Goal: Find specific page/section: Find specific page/section

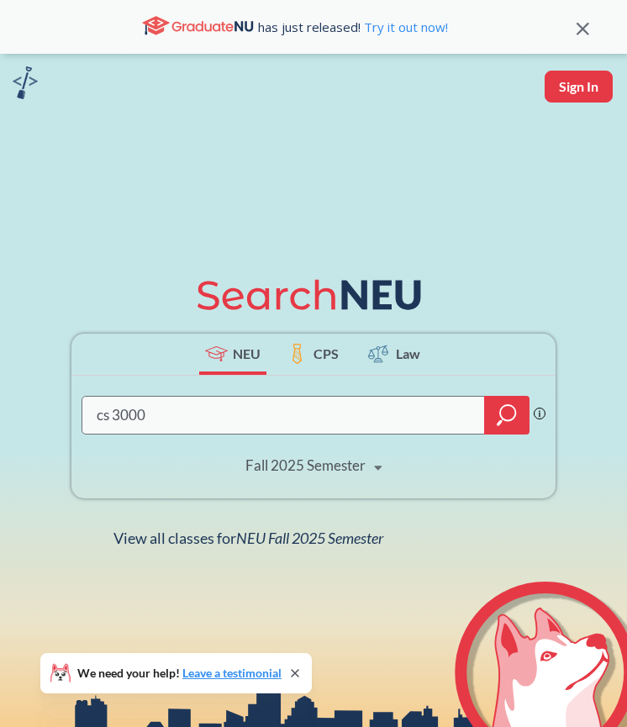
type input "cs 3000"
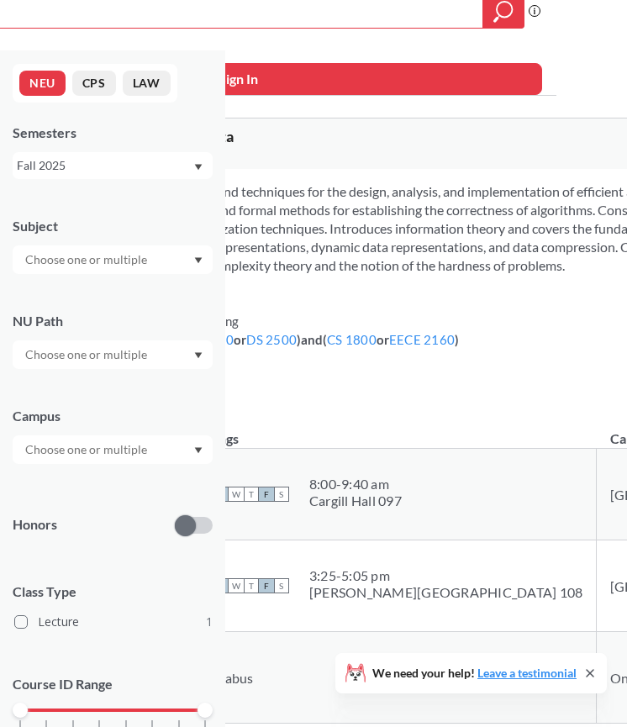
scroll to position [11, 71]
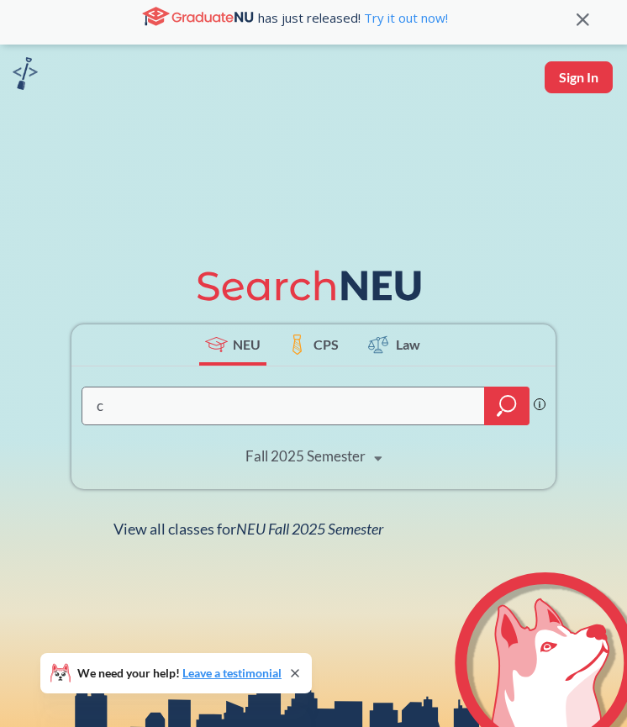
scroll to position [9, 0]
type input "cs 3000"
click at [370, 461] on icon at bounding box center [378, 458] width 32 height 47
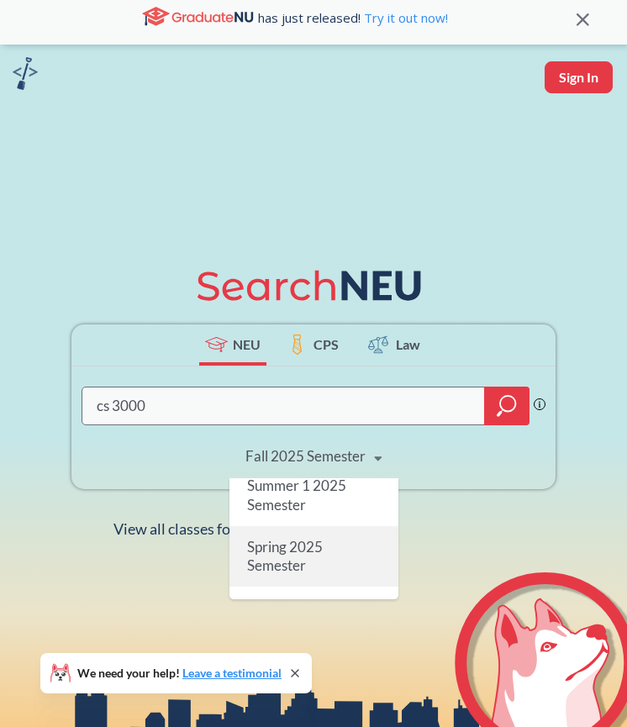
scroll to position [176, 0]
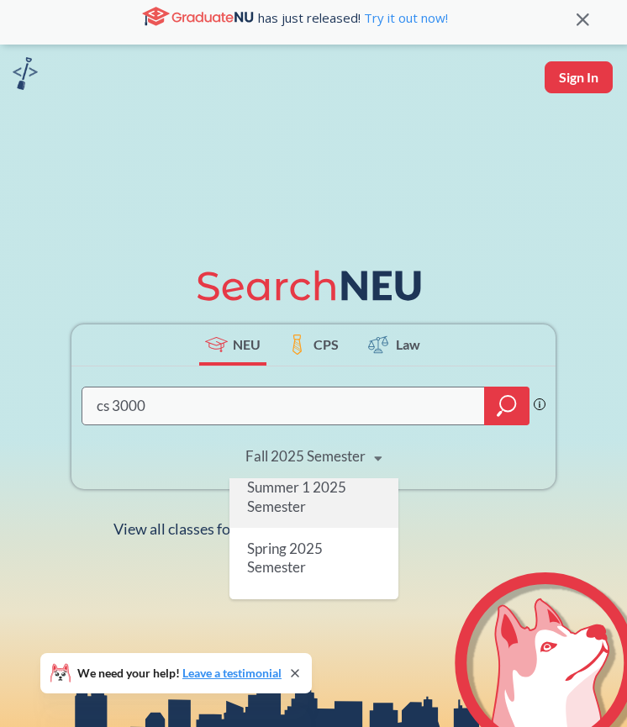
click at [330, 510] on div "Summer 1 2025 Semester" at bounding box center [313, 496] width 169 height 60
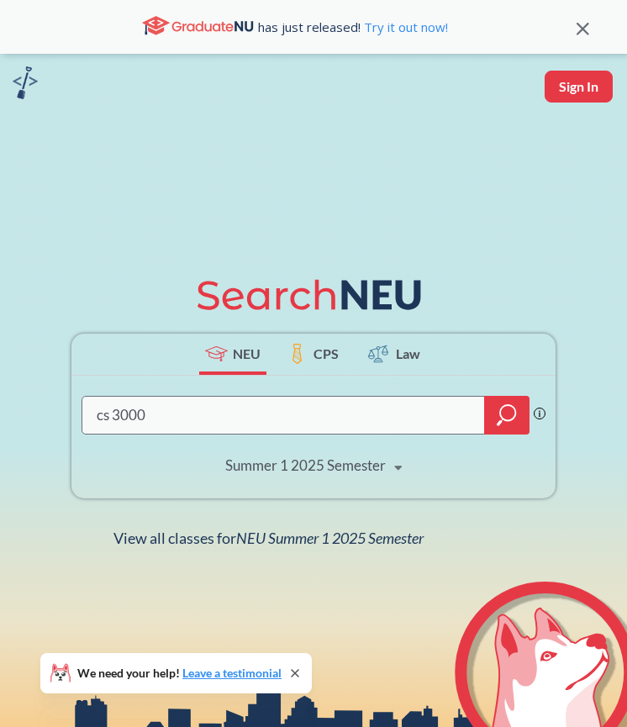
click at [511, 418] on icon "magnifying glass" at bounding box center [507, 415] width 20 height 24
